Goal: Navigation & Orientation: Find specific page/section

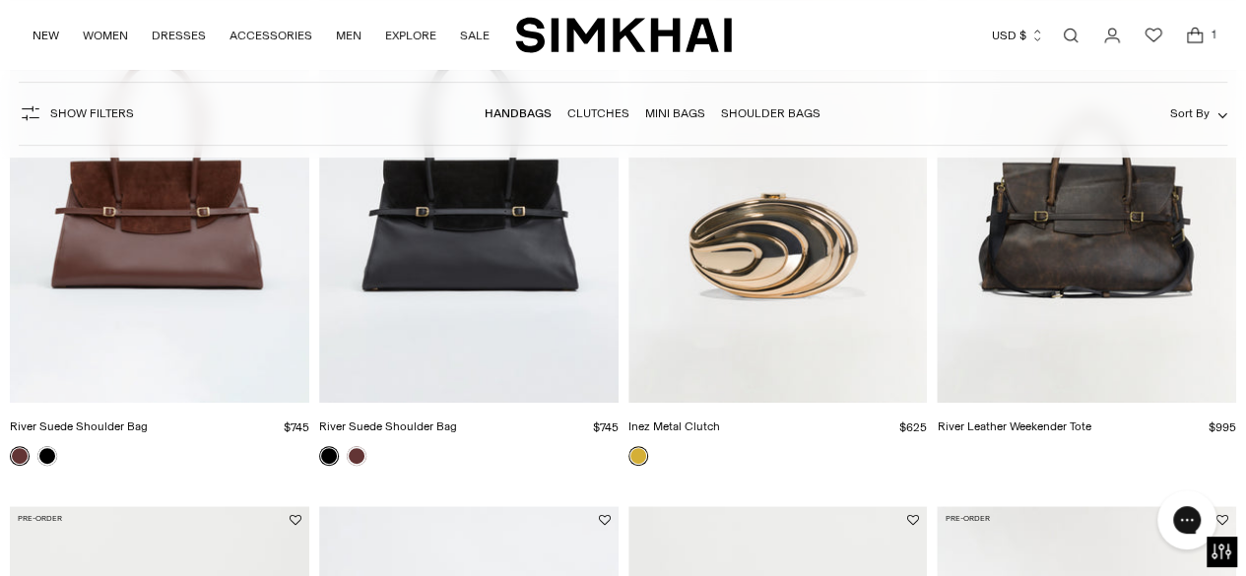
scroll to position [319, 0]
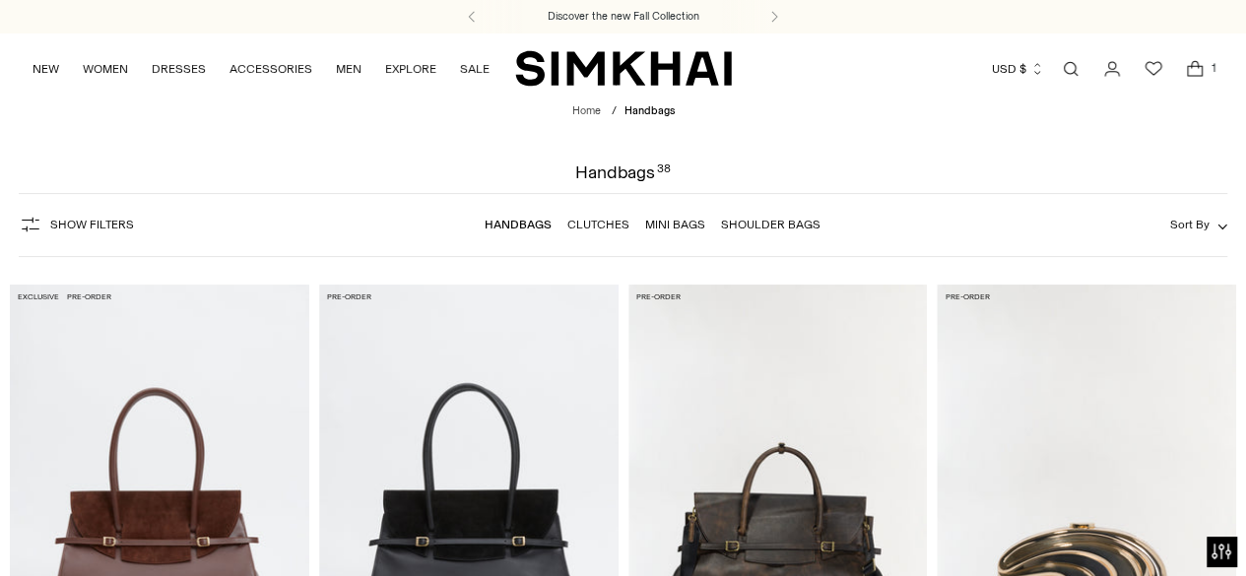
scroll to position [300, 0]
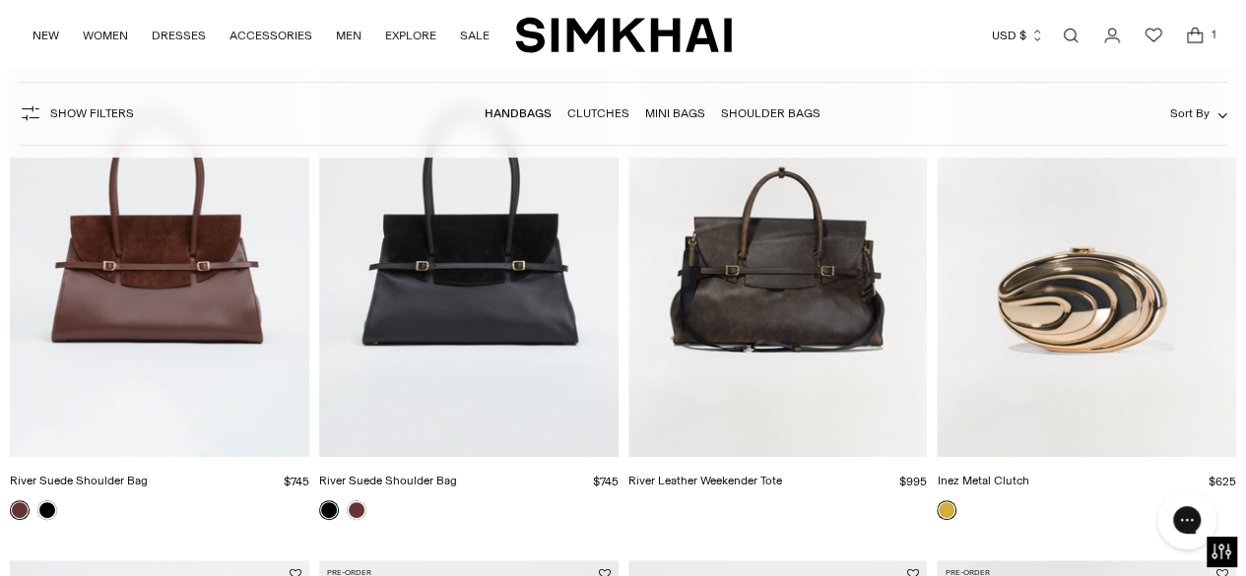
scroll to position [149, 0]
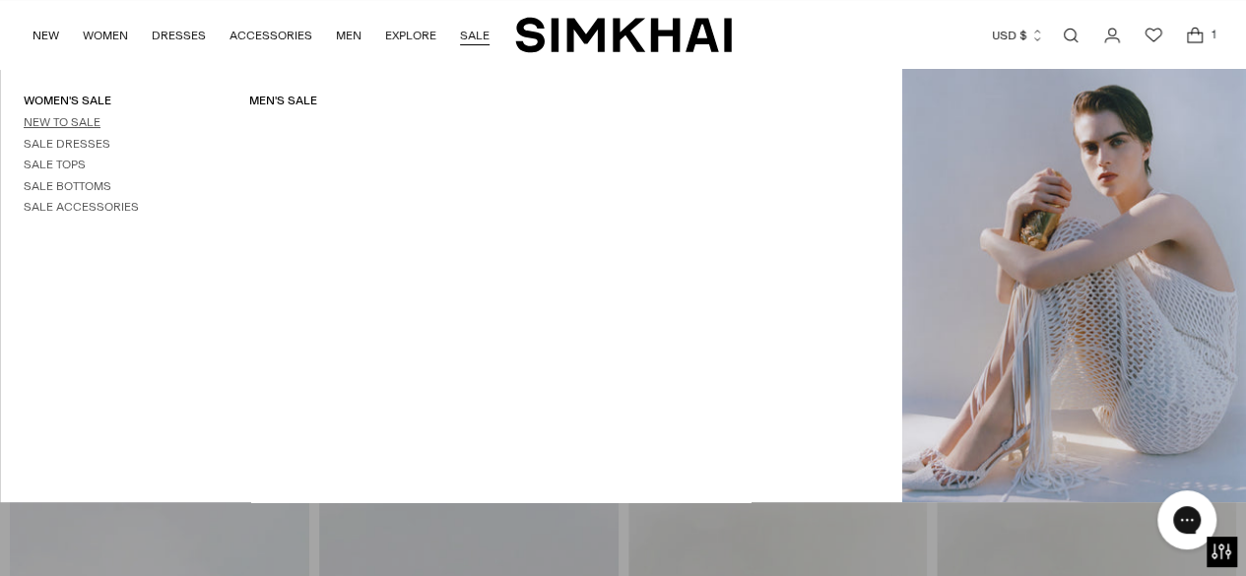
click at [87, 122] on link "New to Sale" at bounding box center [62, 122] width 77 height 14
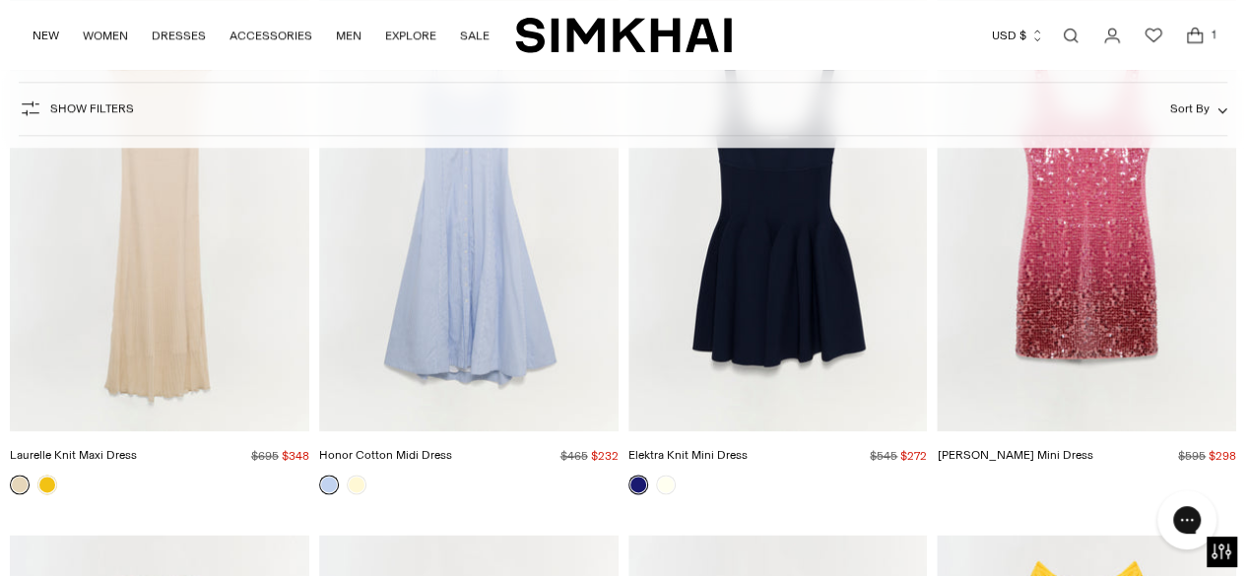
scroll to position [4515, 0]
